Goal: Navigation & Orientation: Find specific page/section

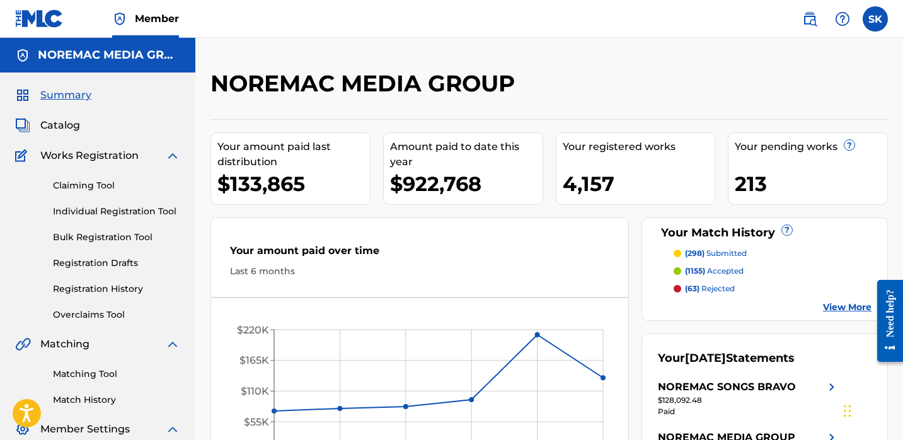
click at [85, 212] on link "Individual Registration Tool" at bounding box center [116, 211] width 127 height 13
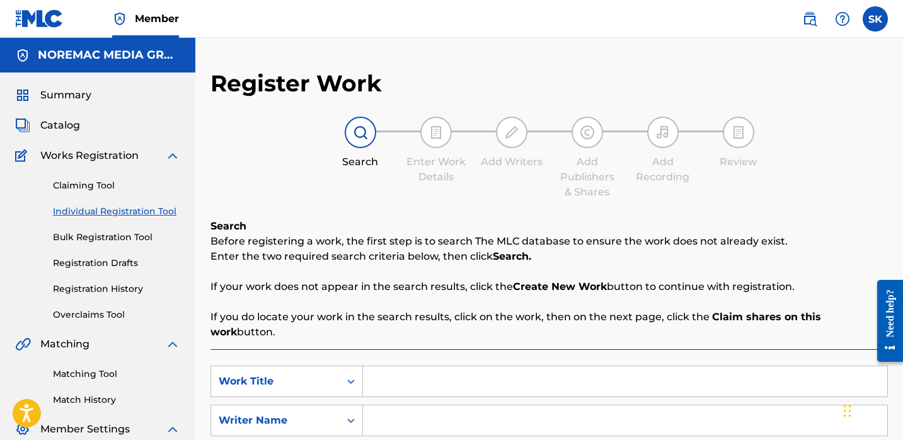
click at [279, 239] on p "Before registering a work, the first step is to search The MLC database to ensu…" at bounding box center [548, 241] width 677 height 15
click at [281, 259] on p "Enter the two required search criteria below, then click Search." at bounding box center [548, 256] width 677 height 15
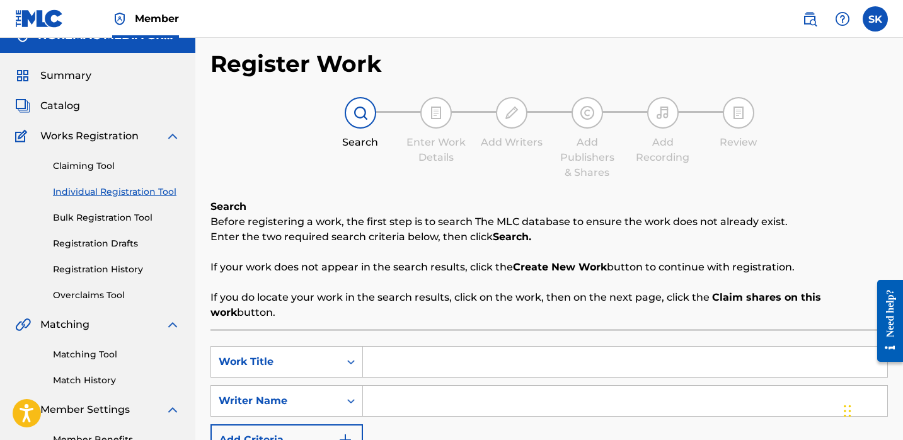
click at [246, 275] on p "If your work does not appear in the search results, click the Create New Work b…" at bounding box center [548, 267] width 677 height 15
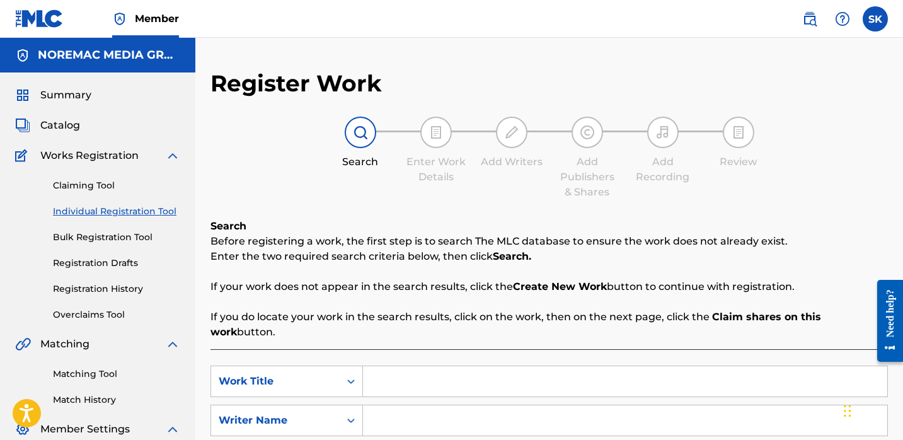
click at [243, 268] on div "Search Before registering a work, the first step is to search The MLC database …" at bounding box center [548, 279] width 677 height 121
click at [69, 130] on span "Catalog" at bounding box center [60, 125] width 40 height 15
